Goal: Transaction & Acquisition: Subscribe to service/newsletter

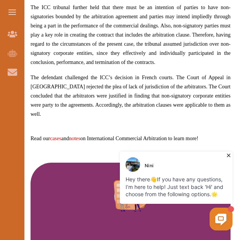
scroll to position [800, 0]
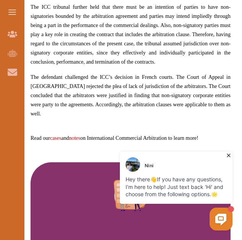
click at [228, 158] on icon at bounding box center [229, 156] width 8 height 8
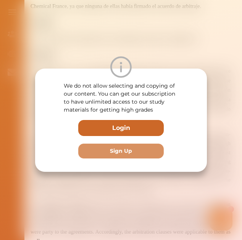
scroll to position [689, 0]
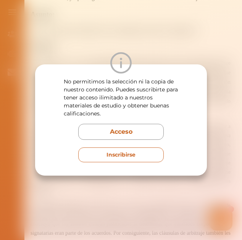
click at [114, 153] on font "Inscribirse" at bounding box center [120, 154] width 29 height 7
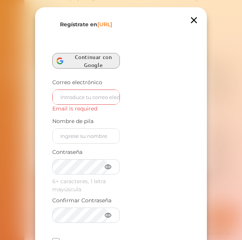
click at [77, 73] on span "Continuar con Google" at bounding box center [95, 61] width 48 height 24
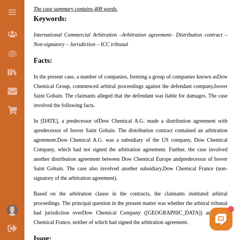
scroll to position [271, 0]
